Goal: Find specific page/section: Find specific page/section

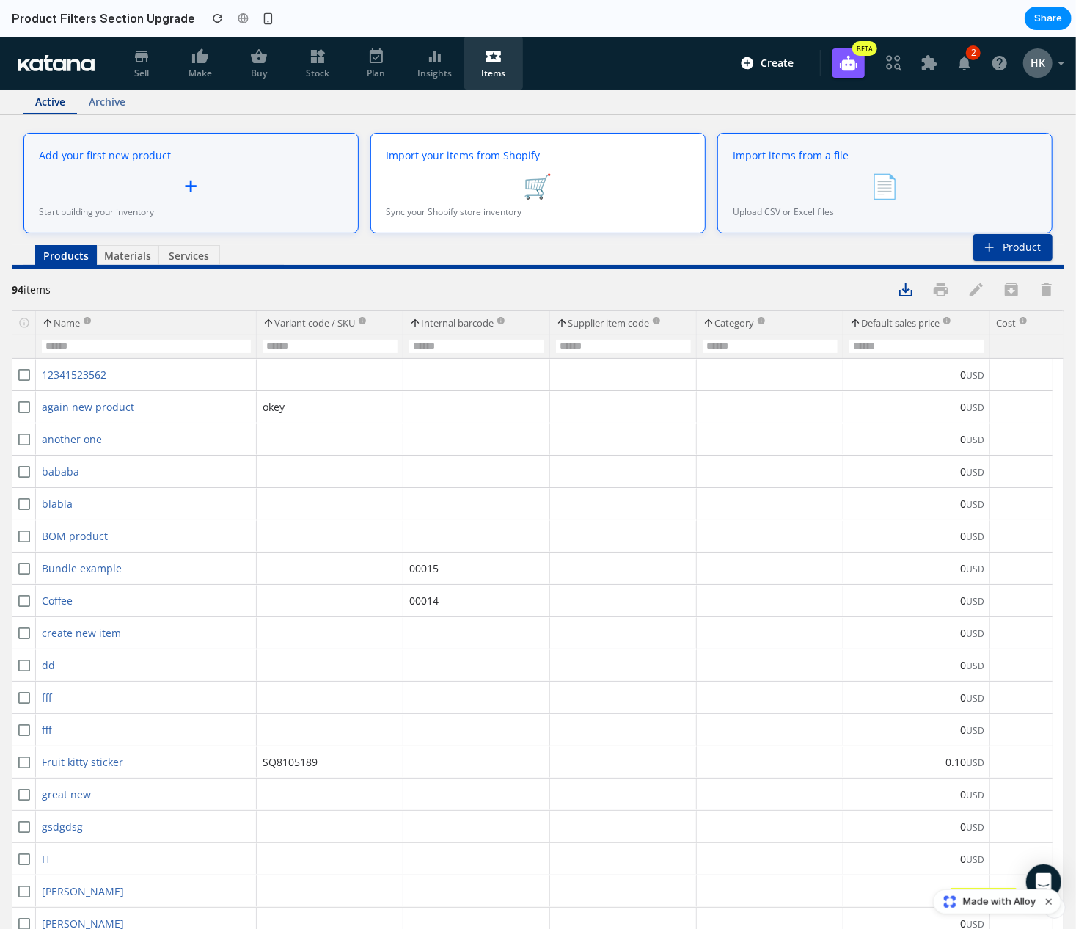
click at [76, 404] on link "again new product" at bounding box center [146, 406] width 209 height 30
